Goal: Information Seeking & Learning: Learn about a topic

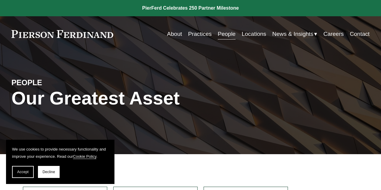
scroll to position [108, 0]
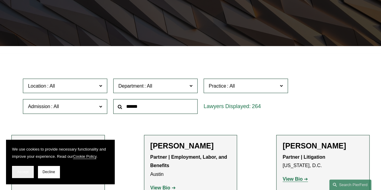
click at [23, 171] on span "Accept" at bounding box center [22, 172] width 11 height 4
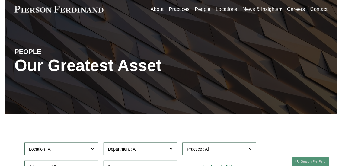
scroll to position [0, 0]
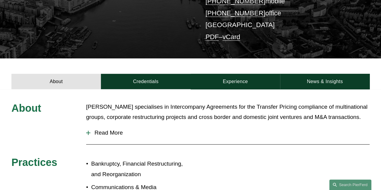
scroll to position [146, 0]
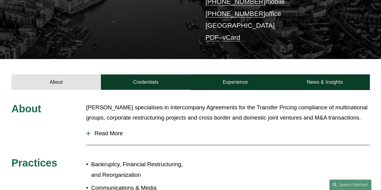
click at [108, 130] on span "Read More" at bounding box center [229, 133] width 279 height 7
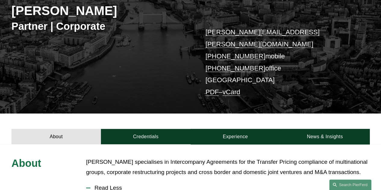
scroll to position [90, 0]
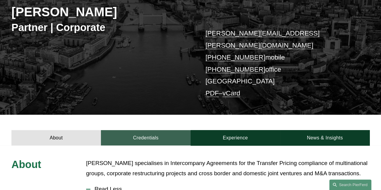
click at [164, 130] on link "Credentials" at bounding box center [146, 137] width 90 height 15
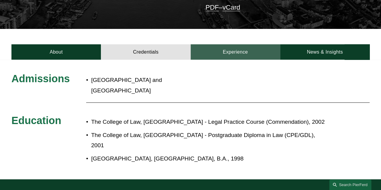
scroll to position [176, 0]
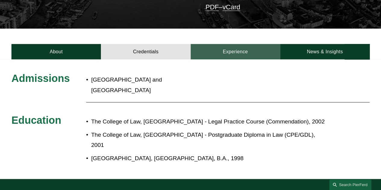
click at [242, 45] on link "Experience" at bounding box center [236, 51] width 90 height 15
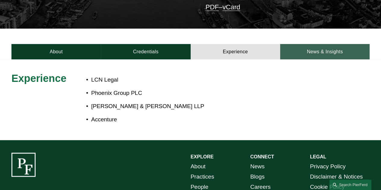
click at [312, 44] on link "News & Insights" at bounding box center [325, 51] width 90 height 15
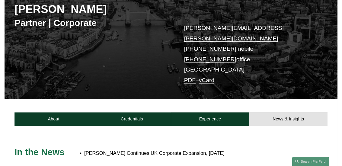
scroll to position [91, 0]
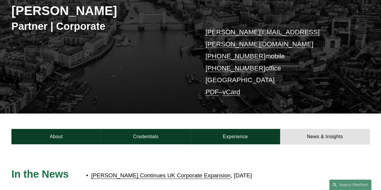
click at [214, 88] on link "PDF" at bounding box center [212, 92] width 13 height 8
